Goal: Book appointment/travel/reservation

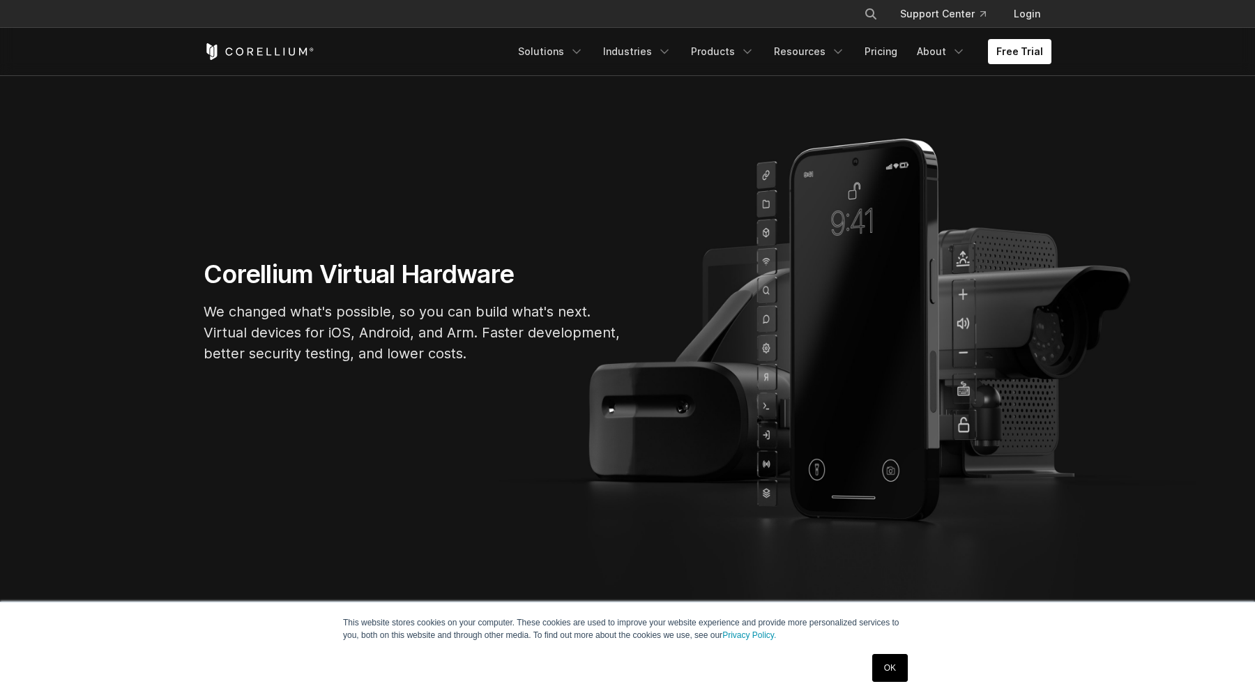
scroll to position [115, 0]
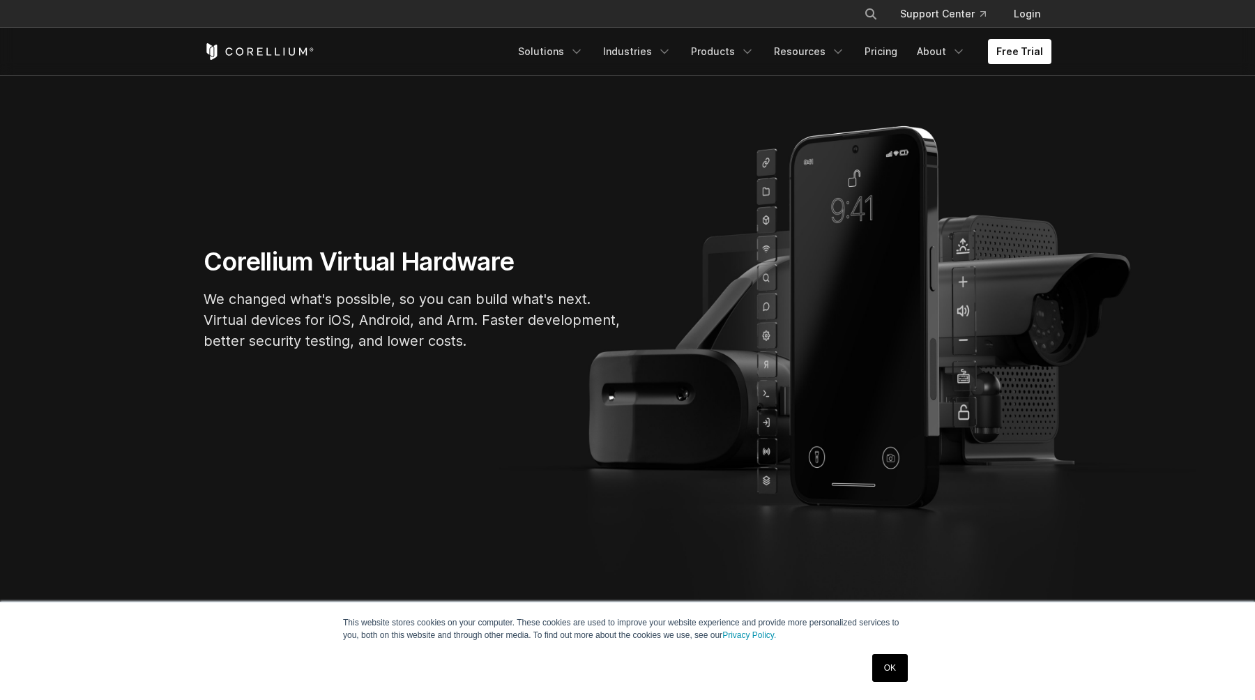
click at [899, 672] on link "OK" at bounding box center [890, 668] width 36 height 28
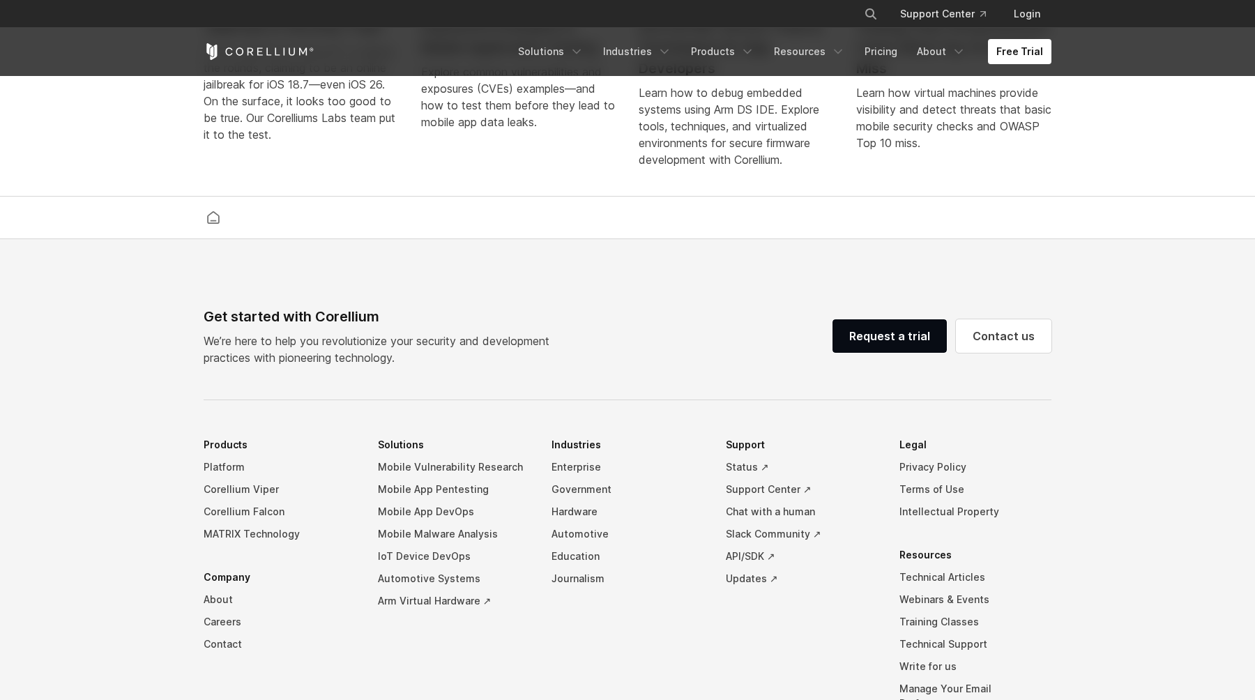
scroll to position [3267, 0]
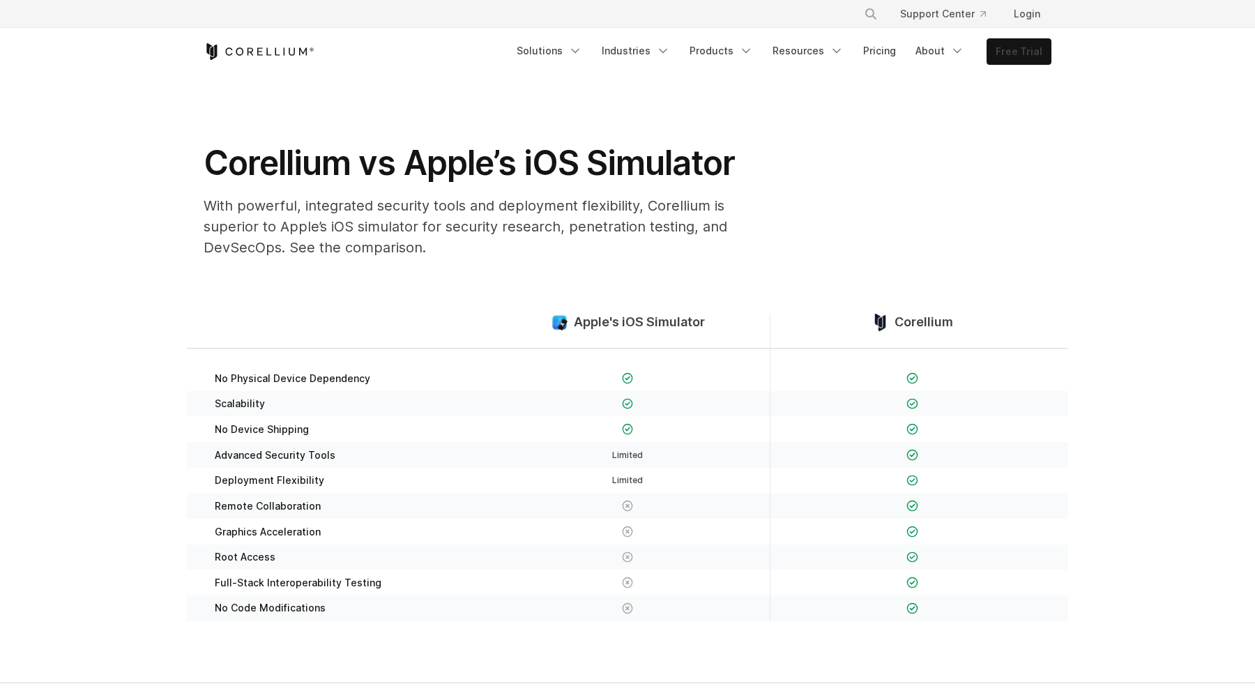
click at [1031, 52] on link "Free Trial" at bounding box center [1018, 51] width 63 height 25
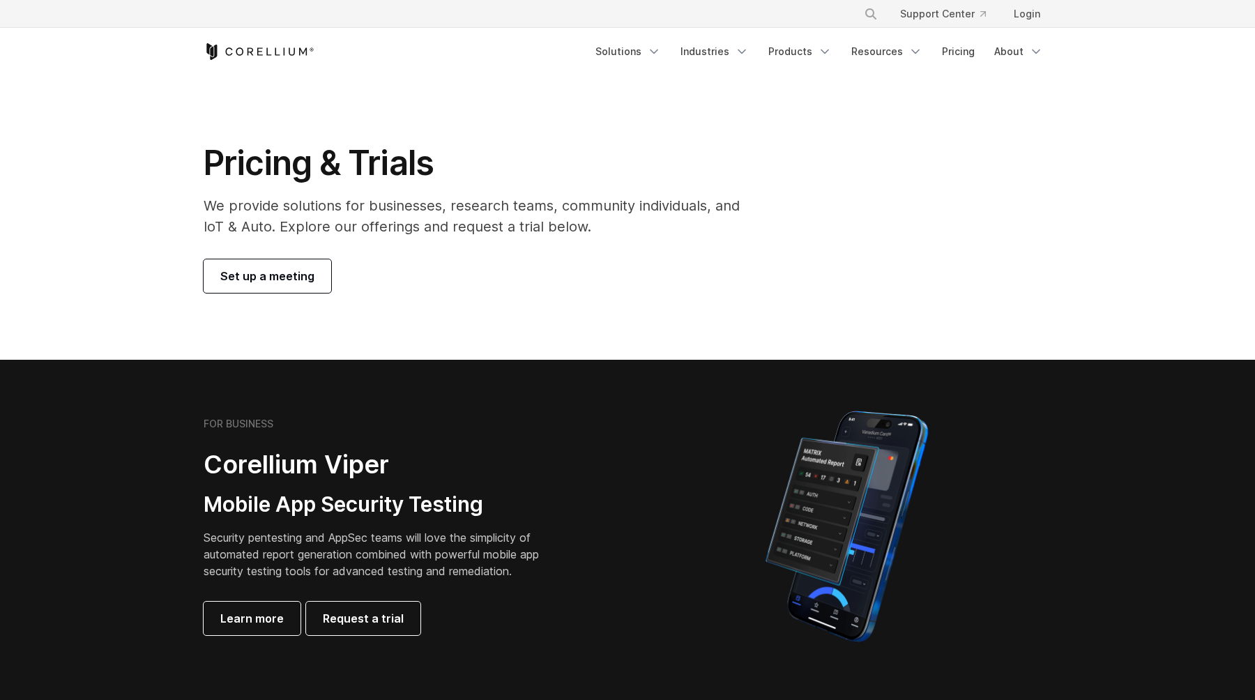
click at [257, 281] on span "Set up a meeting" at bounding box center [267, 276] width 94 height 17
click at [256, 280] on span "Set up a meeting" at bounding box center [267, 276] width 94 height 17
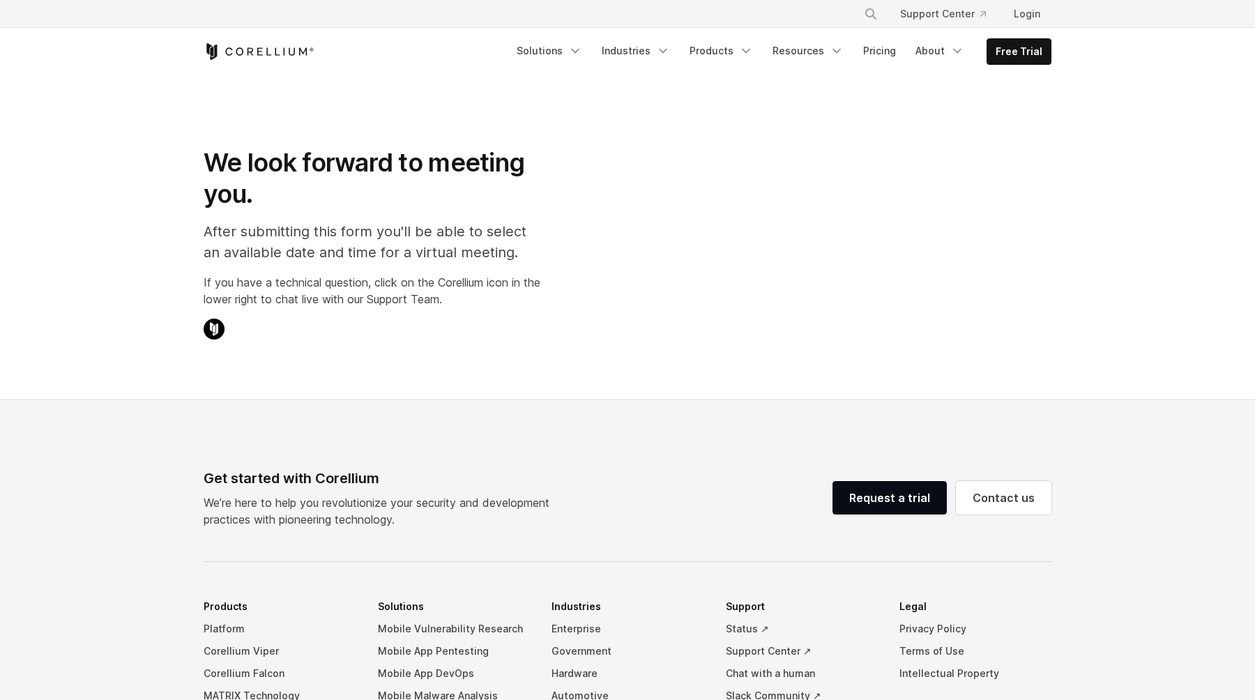
select select "**"
